Goal: Check status: Check status

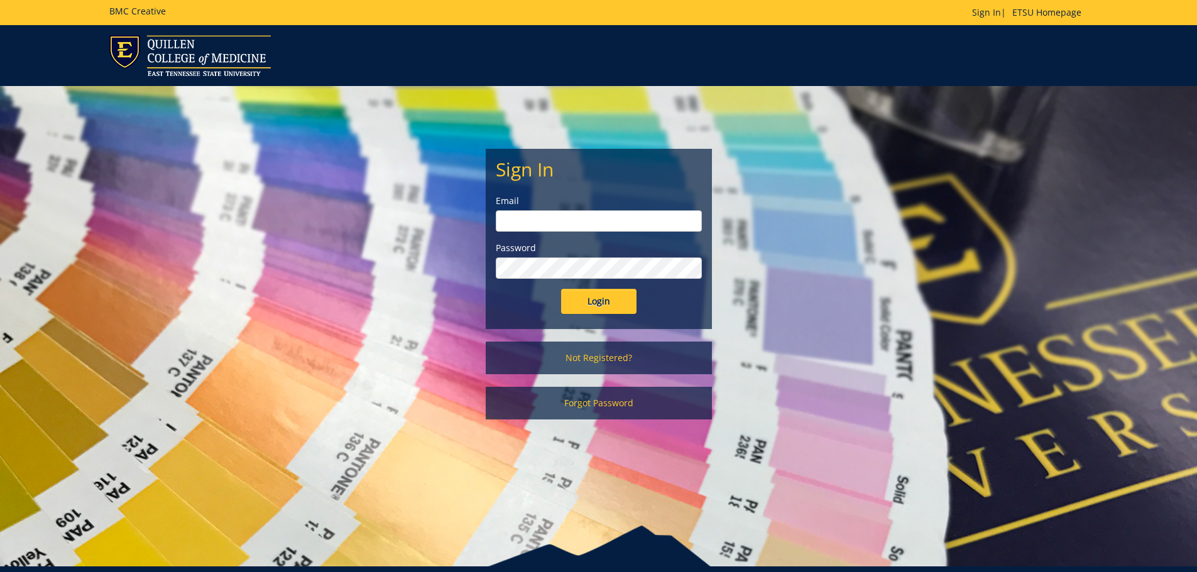
drag, startPoint x: 602, startPoint y: 217, endPoint x: 605, endPoint y: 232, distance: 15.3
click at [602, 220] on input "email" at bounding box center [599, 221] width 206 height 21
type input "[EMAIL_ADDRESS][DOMAIN_NAME]"
click at [561, 289] on input "Login" at bounding box center [598, 301] width 75 height 25
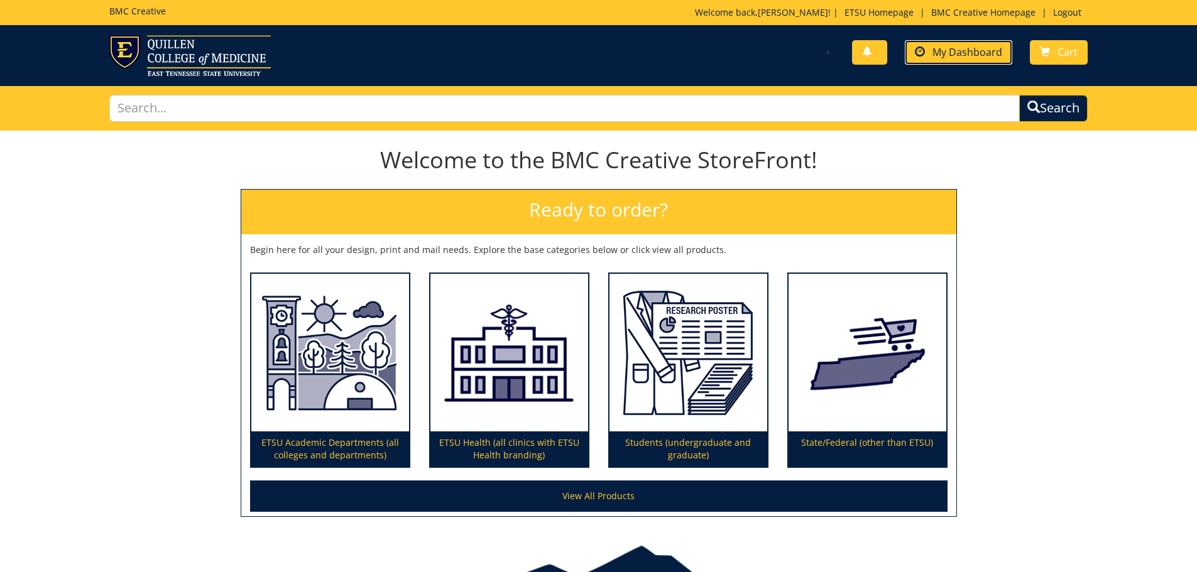
click at [922, 60] on link "My Dashboard" at bounding box center [958, 52] width 107 height 25
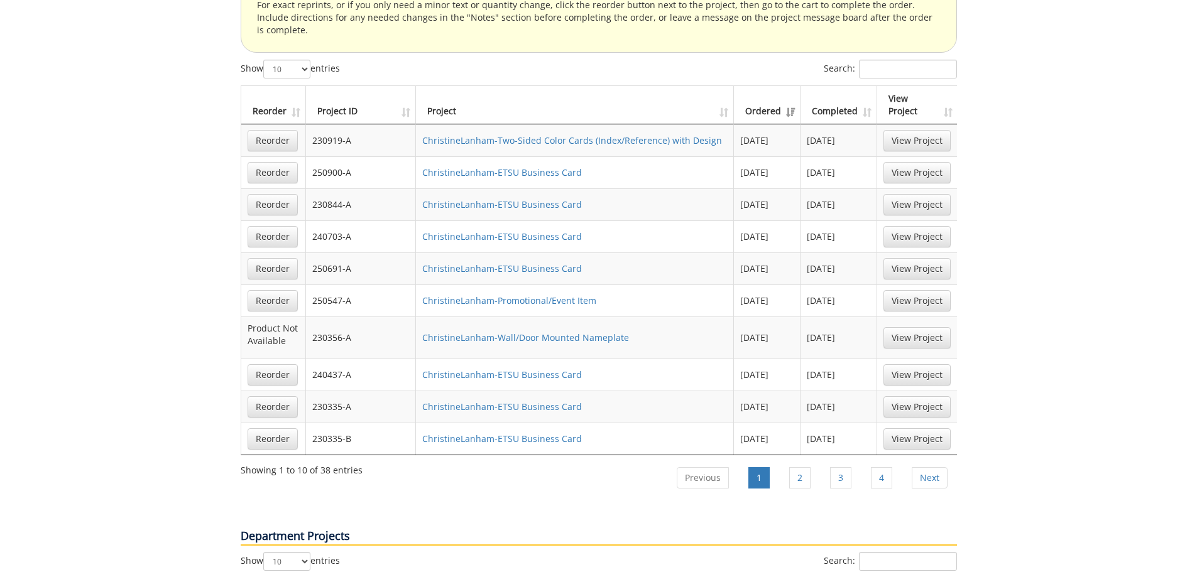
scroll to position [754, 0]
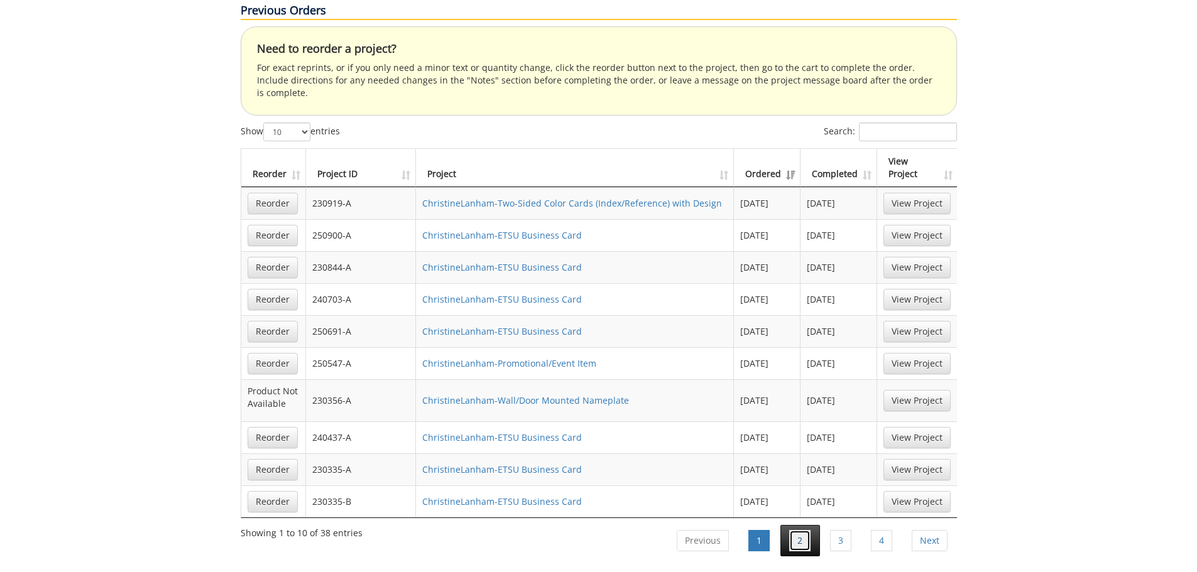
click at [796, 530] on link "2" at bounding box center [799, 540] width 21 height 21
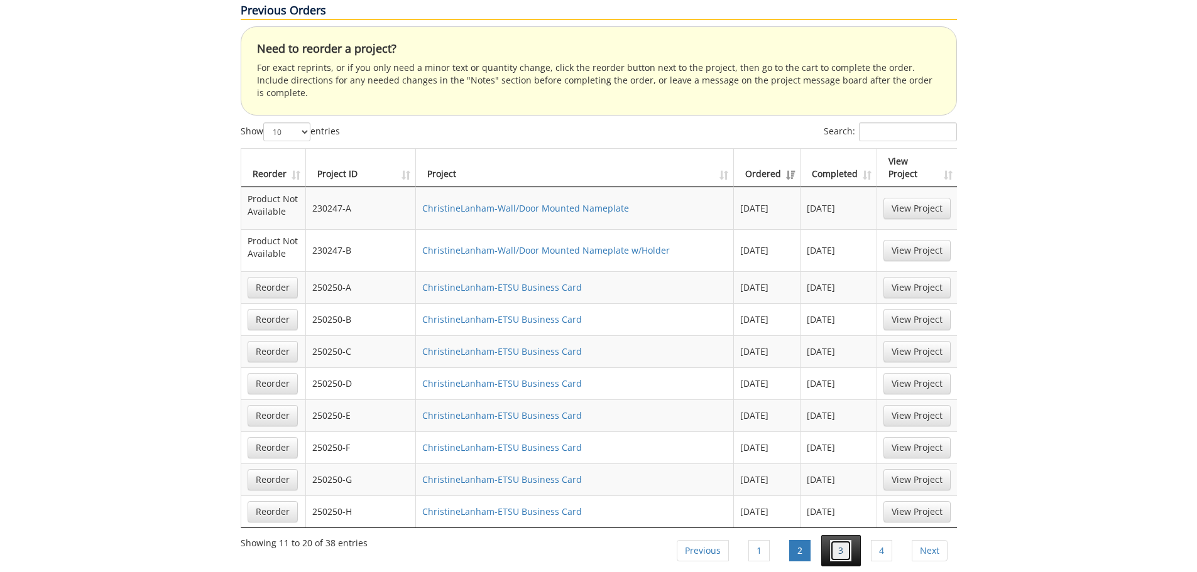
click at [843, 540] on link "3" at bounding box center [840, 550] width 21 height 21
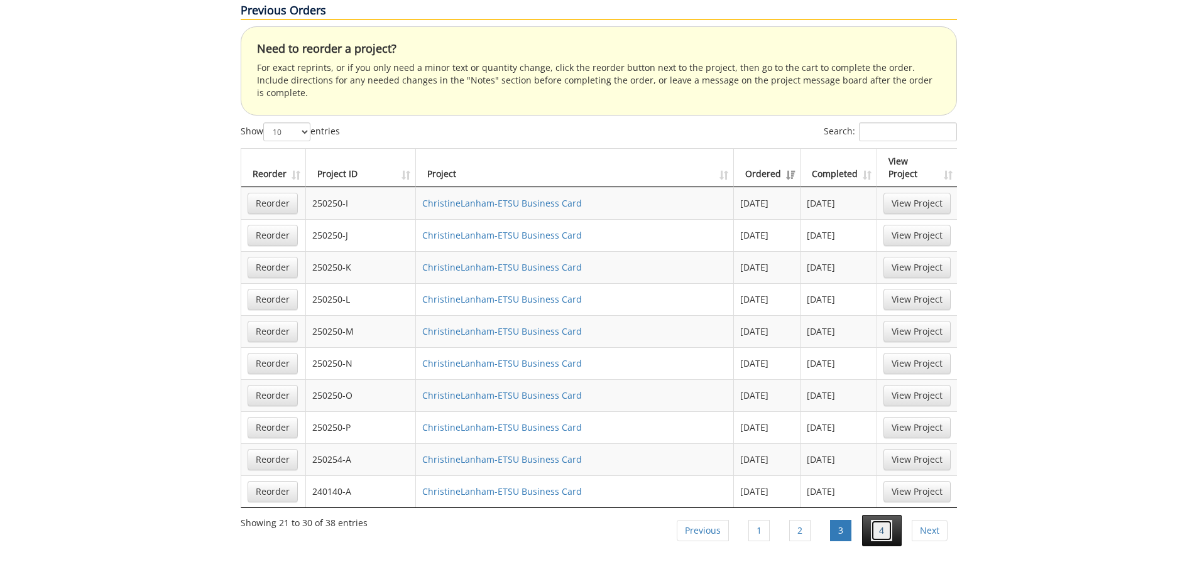
click at [871, 520] on link "4" at bounding box center [881, 530] width 21 height 21
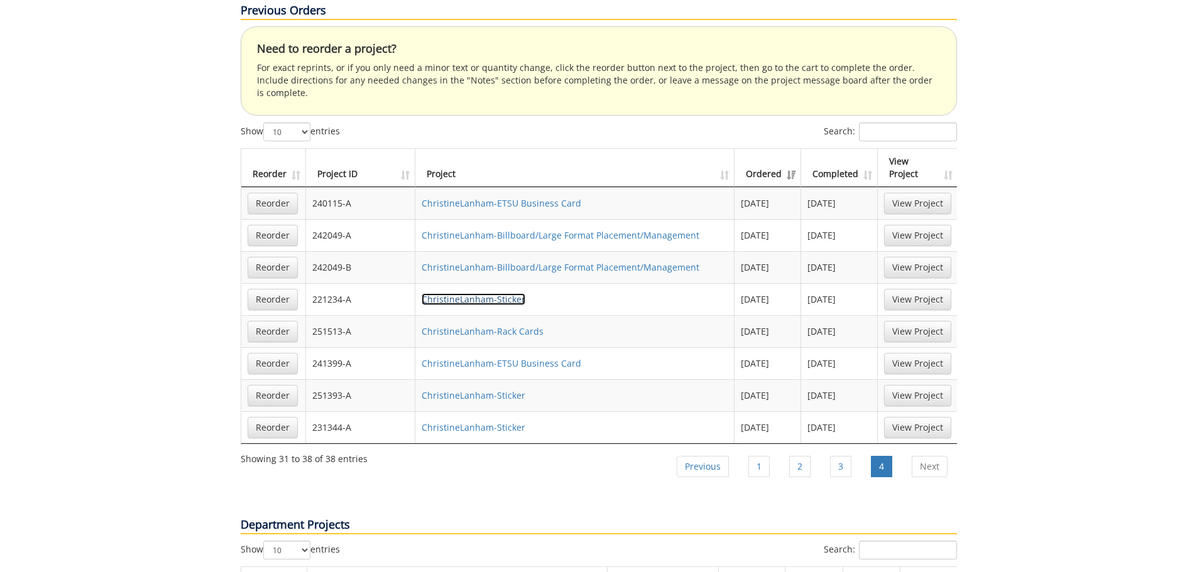
click at [441, 293] on link "ChristineLanham-Sticker" at bounding box center [474, 299] width 104 height 12
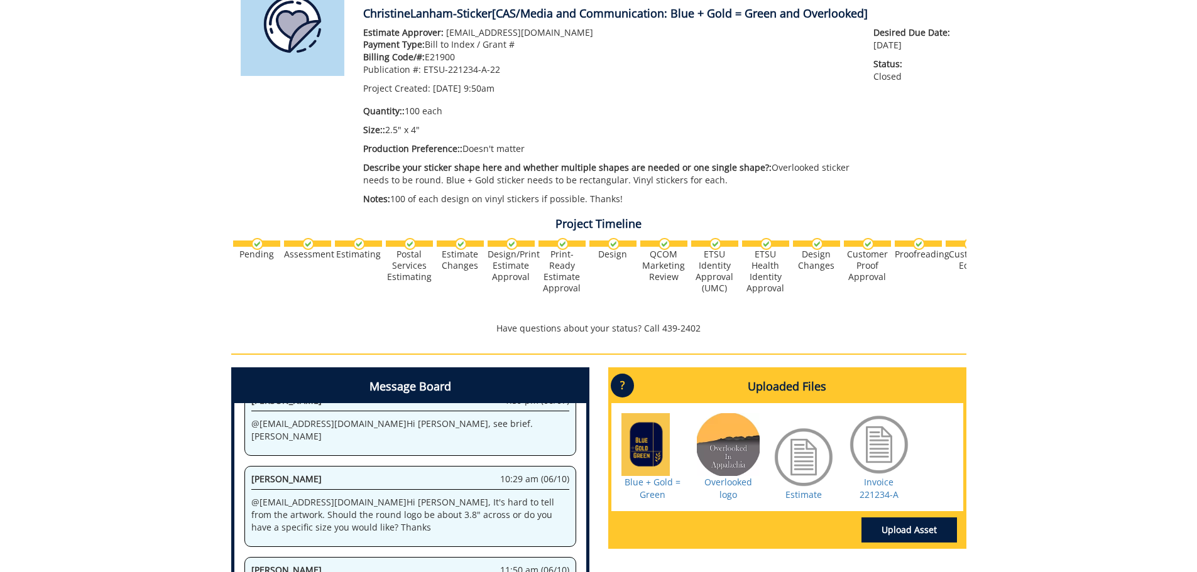
scroll to position [251, 0]
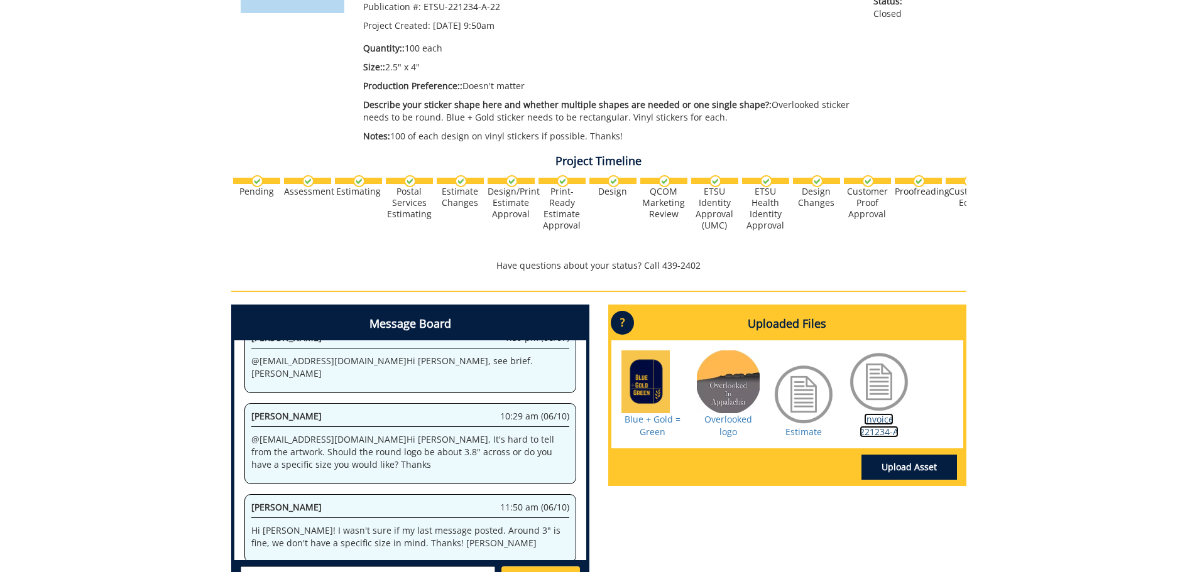
click at [872, 428] on link "Invoice 221234-A" at bounding box center [879, 425] width 39 height 25
click at [887, 429] on link "Invoice 221234-A" at bounding box center [879, 425] width 39 height 25
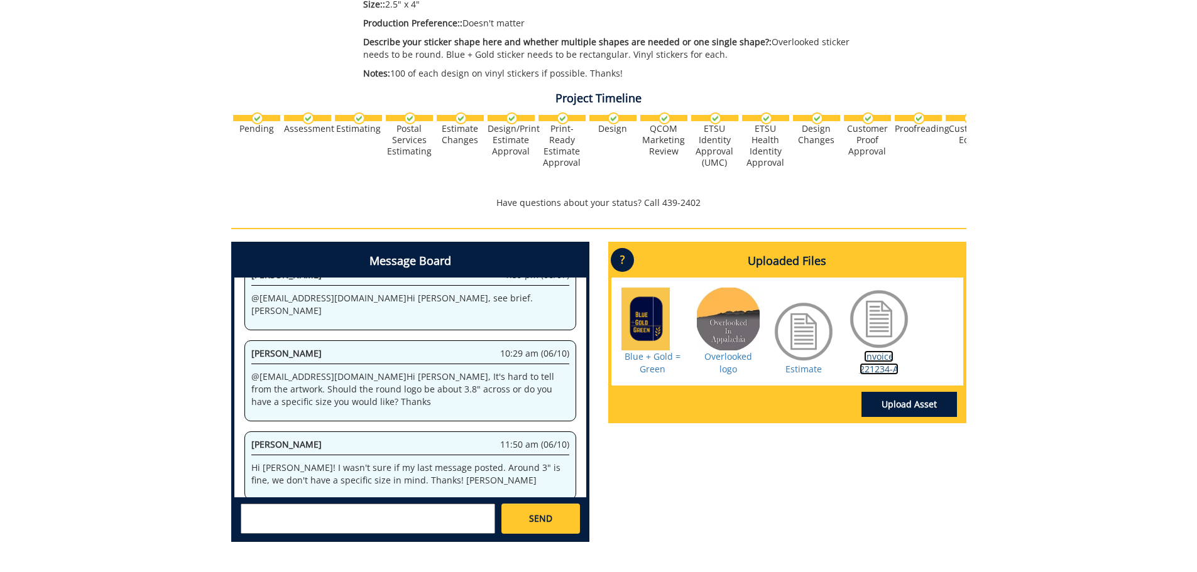
scroll to position [0, 0]
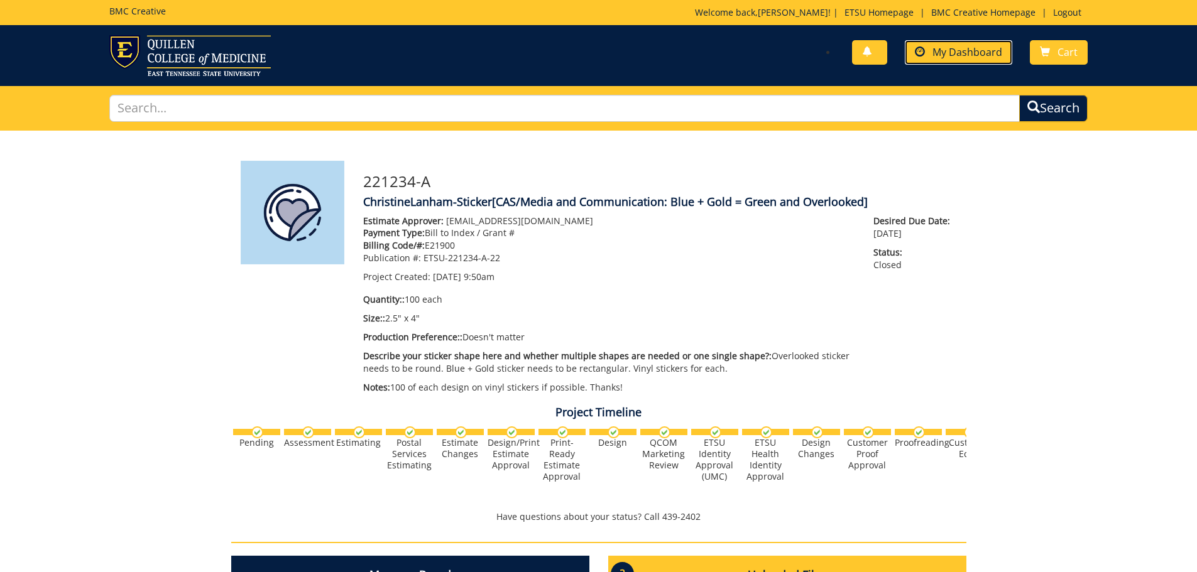
click at [957, 52] on span "My Dashboard" at bounding box center [968, 52] width 70 height 14
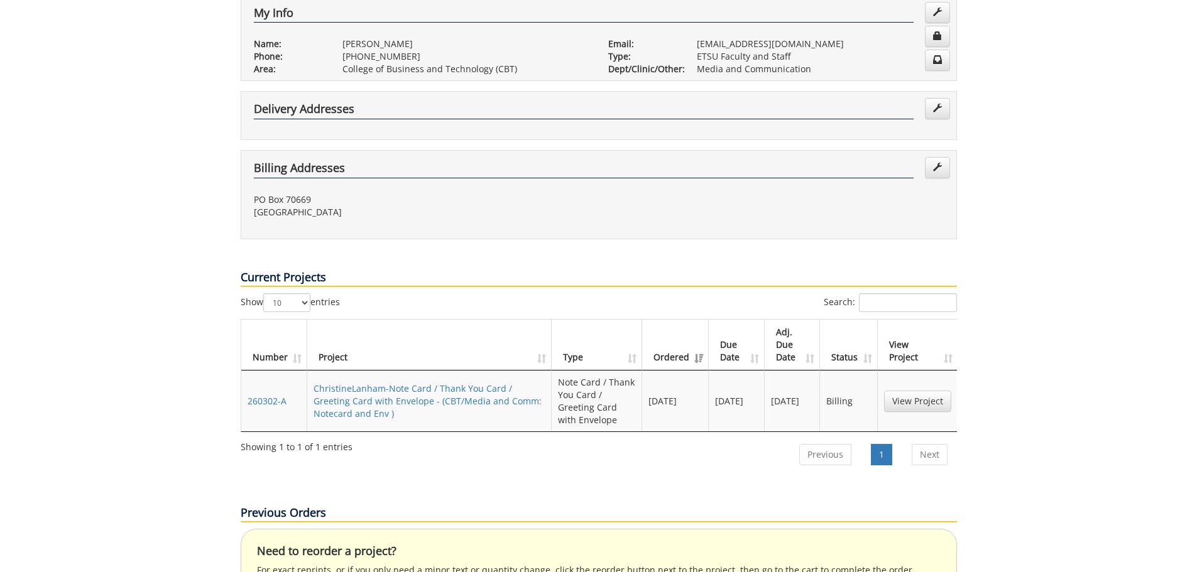
scroll to position [314, 0]
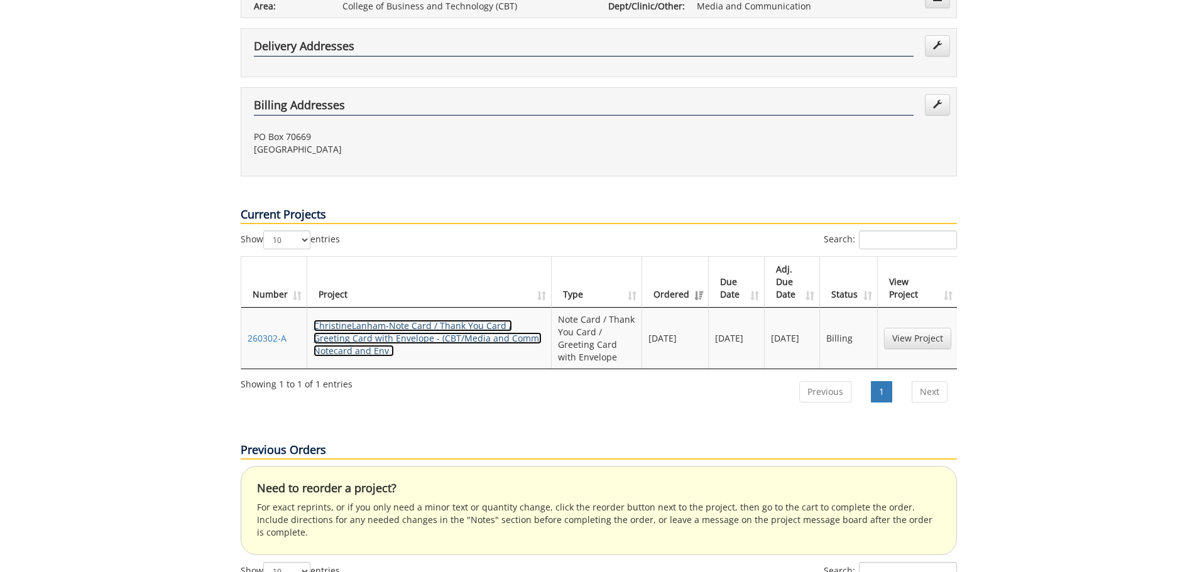
click at [434, 320] on link "ChristineLanham-Note Card / Thank You Card / Greeting Card with Envelope - (CBT…" at bounding box center [428, 338] width 228 height 37
